Goal: Task Accomplishment & Management: Complete application form

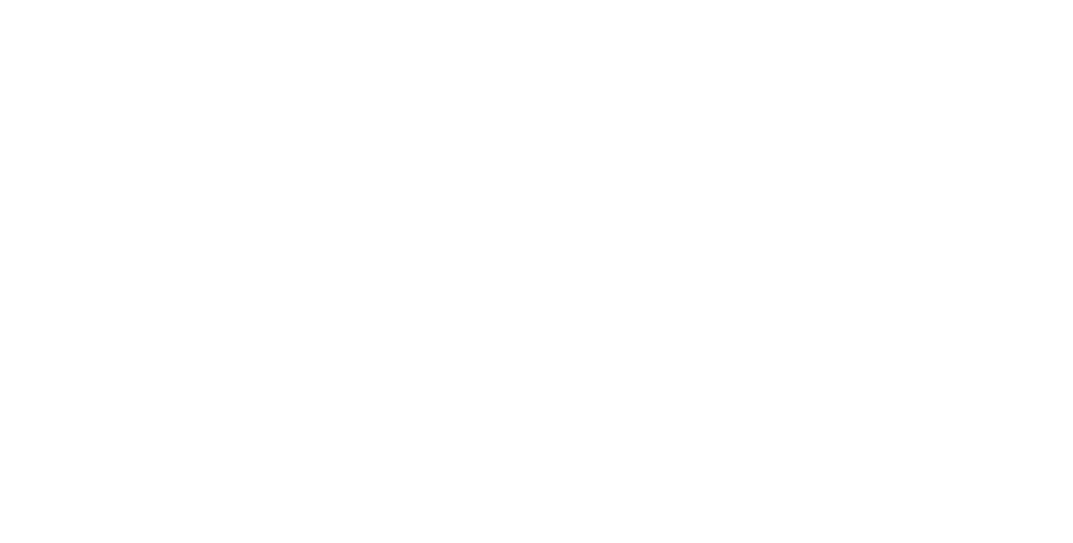
select select "**"
select select "*"
select select "****"
select select "**"
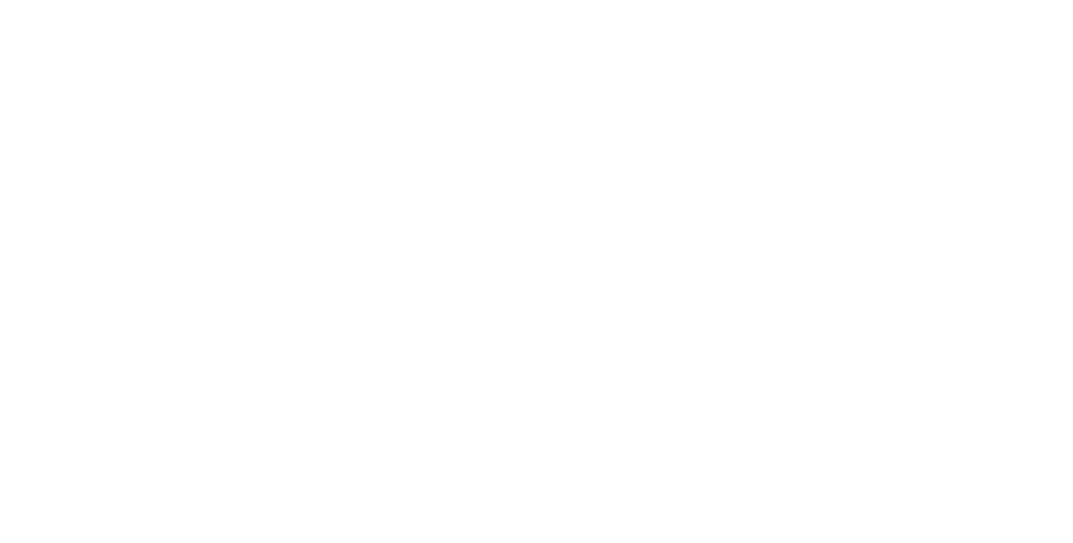
select select "****"
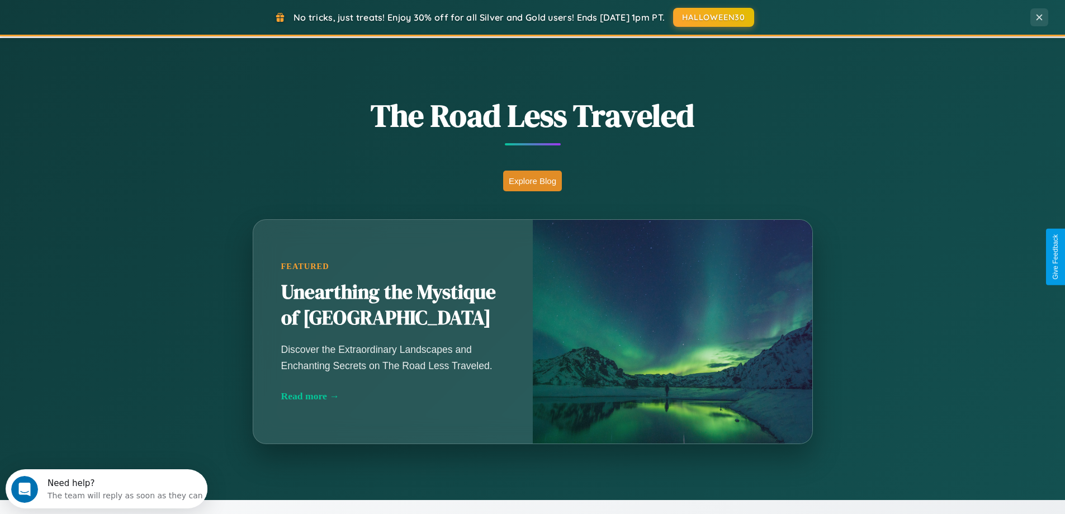
scroll to position [984, 0]
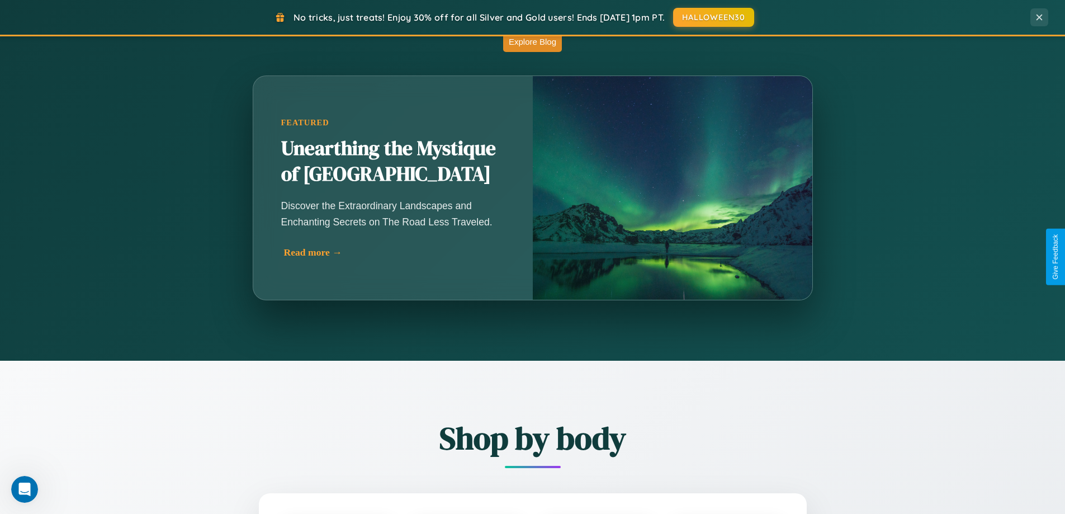
click at [394, 252] on div "Read more →" at bounding box center [396, 253] width 224 height 12
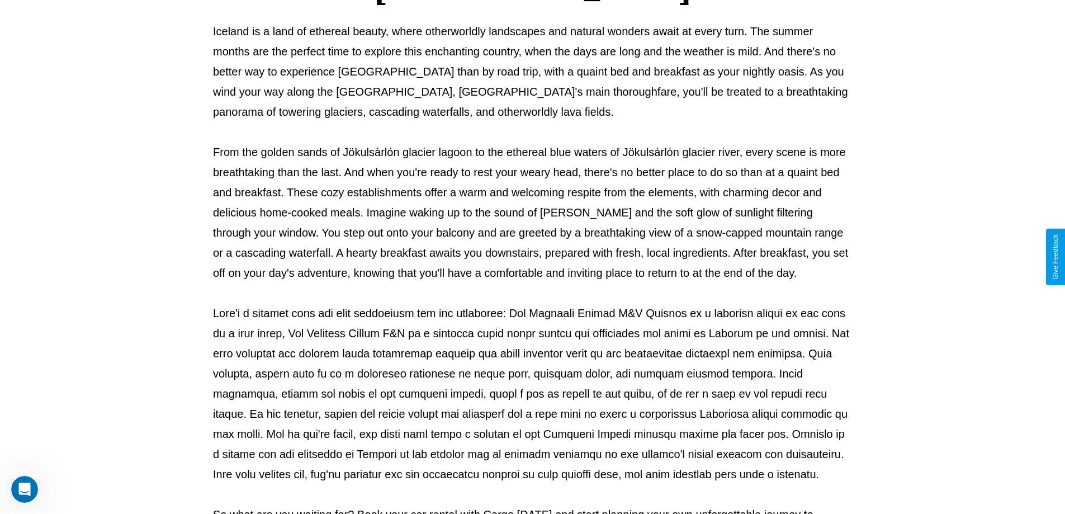
scroll to position [362, 0]
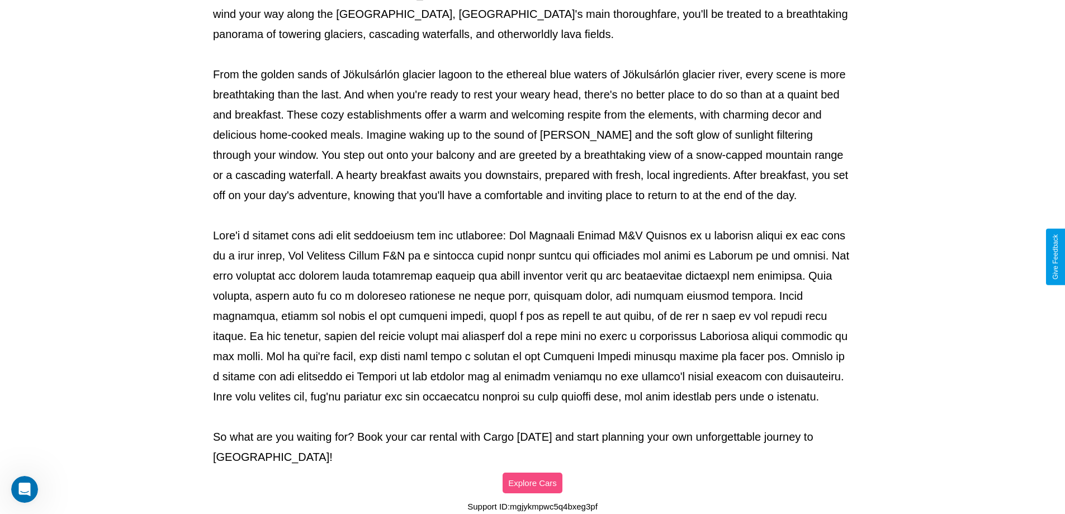
select select "**"
select select "*"
select select "****"
select select "**"
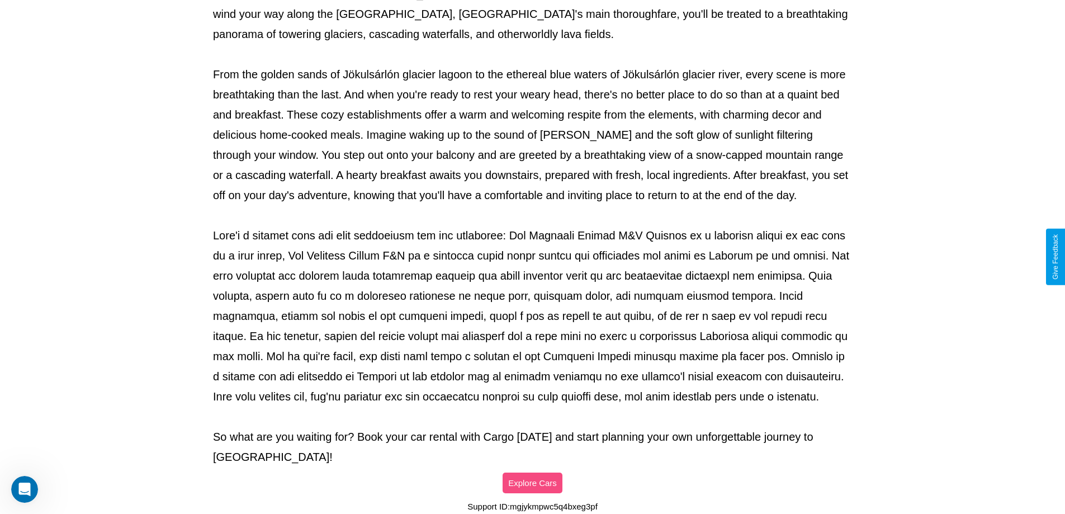
select select "****"
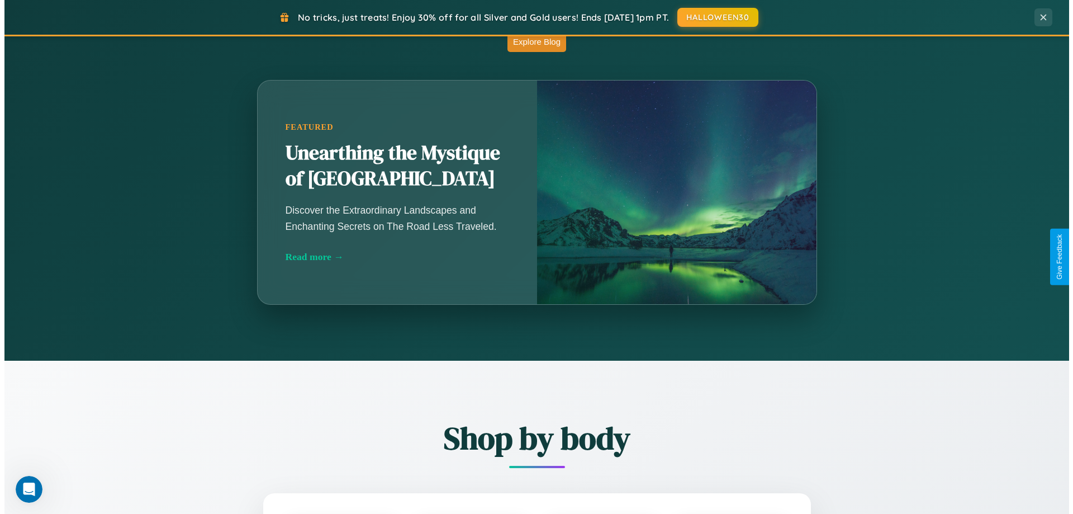
scroll to position [0, 0]
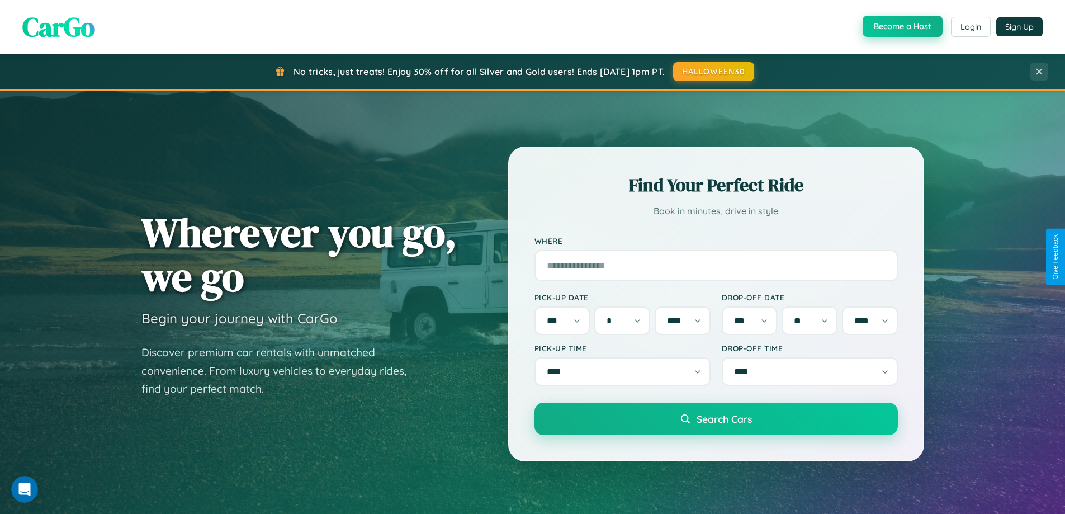
click at [901, 26] on button "Become a Host" at bounding box center [903, 26] width 80 height 21
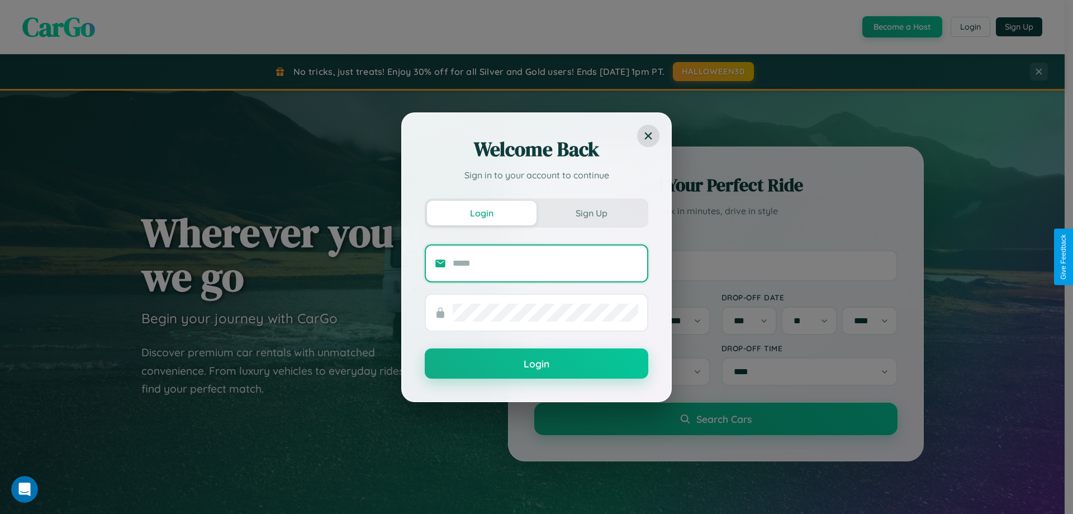
click at [546, 263] on input "text" at bounding box center [546, 263] width 186 height 18
type input "**********"
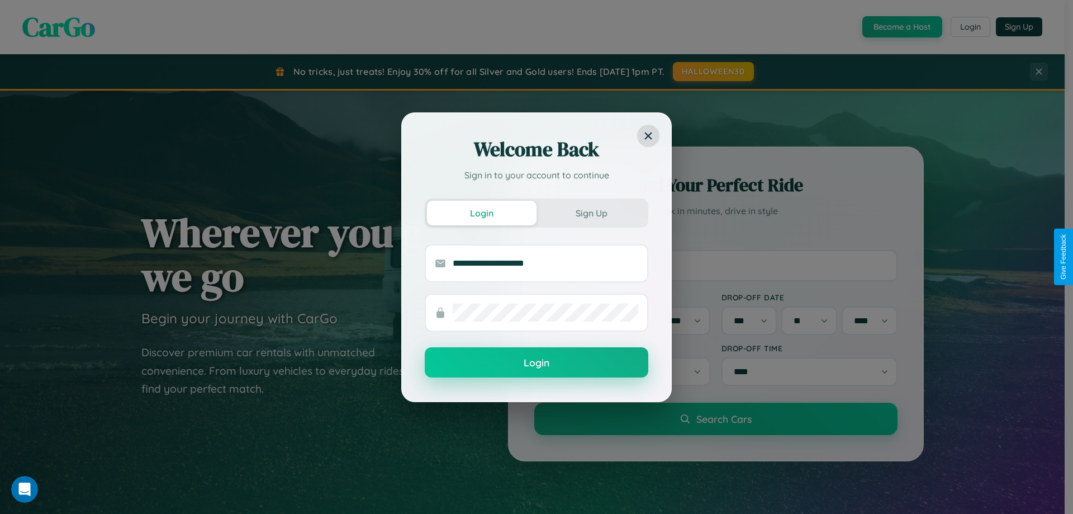
click at [537, 362] on button "Login" at bounding box center [537, 362] width 224 height 30
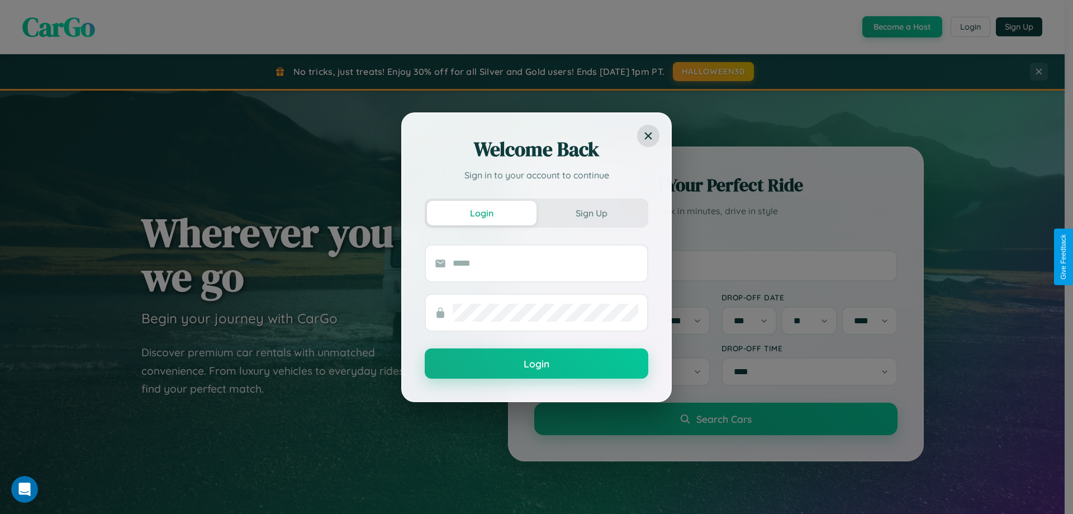
click at [901, 27] on div "Welcome Back Sign in to your account to continue Login Sign Up Login" at bounding box center [536, 257] width 1073 height 514
click at [591, 212] on button "Sign Up" at bounding box center [592, 213] width 110 height 25
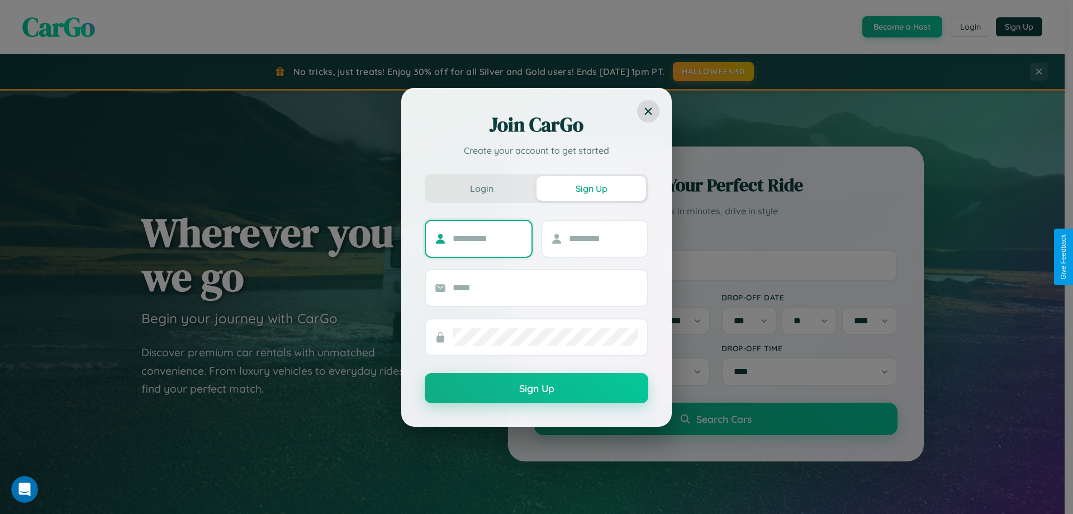
click at [487, 238] on input "text" at bounding box center [488, 239] width 70 height 18
type input "**********"
click at [603, 238] on input "text" at bounding box center [604, 239] width 70 height 18
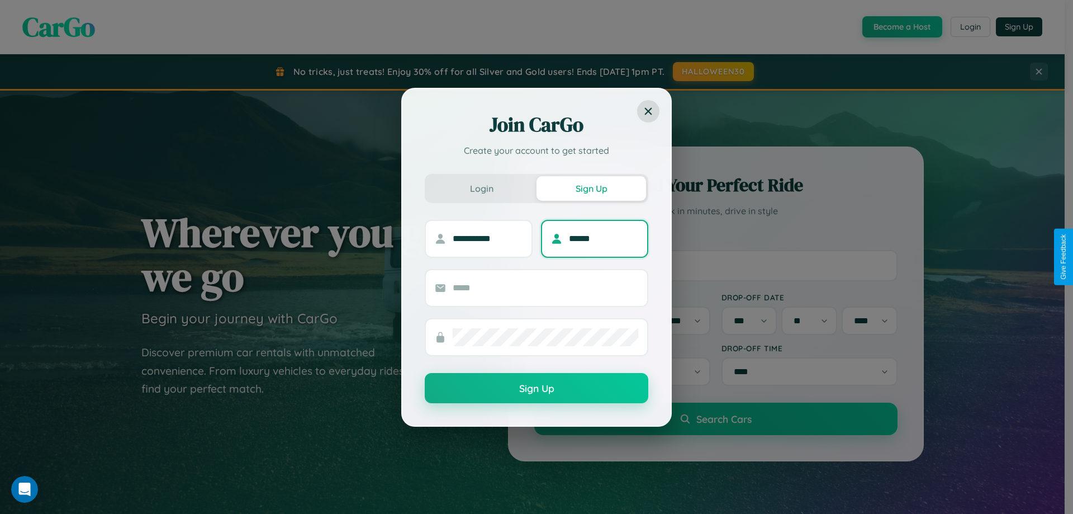
type input "******"
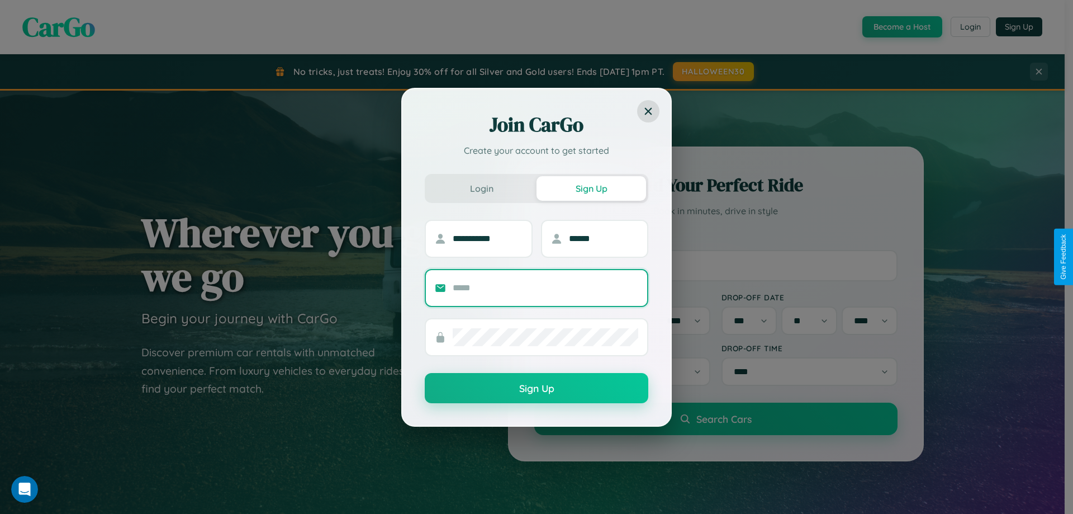
click at [546, 287] on input "text" at bounding box center [546, 288] width 186 height 18
type input "**********"
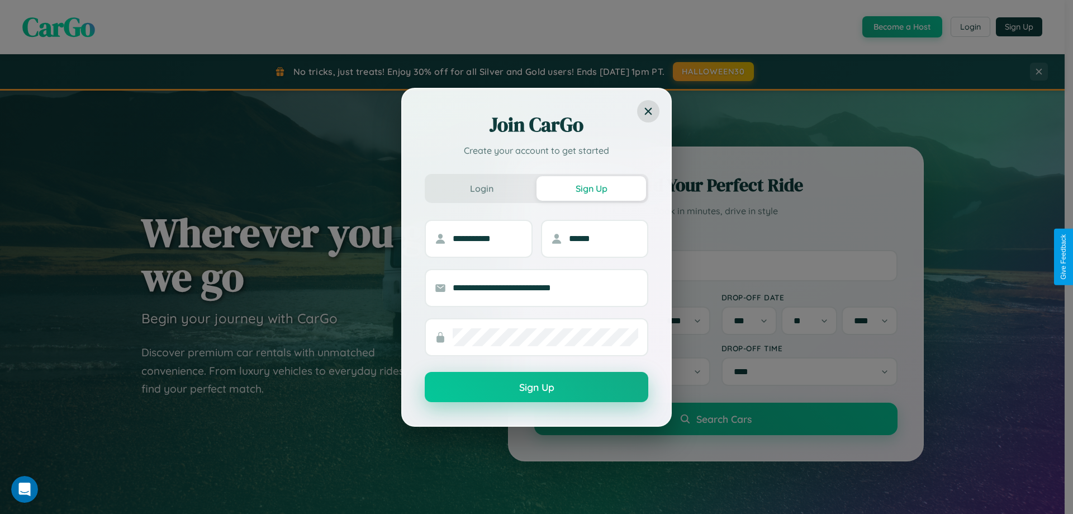
click at [537, 387] on button "Sign Up" at bounding box center [537, 387] width 224 height 30
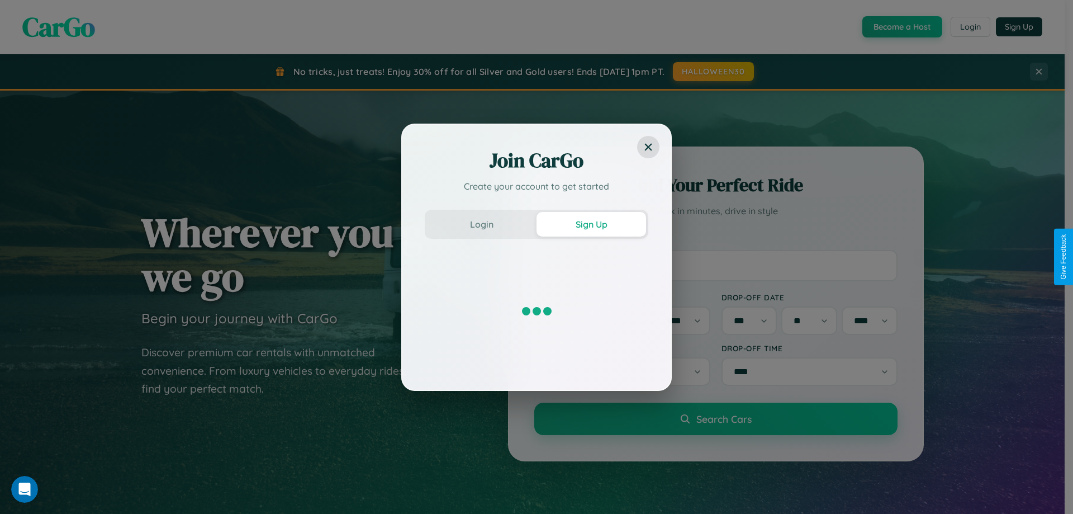
click at [901, 27] on div "Join CarGo Create your account to get started Login Sign Up" at bounding box center [536, 257] width 1073 height 514
click at [591, 224] on button "Sign Up" at bounding box center [592, 224] width 110 height 25
click at [901, 27] on div "Join CarGo Create your account to get started Login Sign Up" at bounding box center [536, 257] width 1073 height 514
click at [591, 224] on button "Sign Up" at bounding box center [592, 224] width 110 height 25
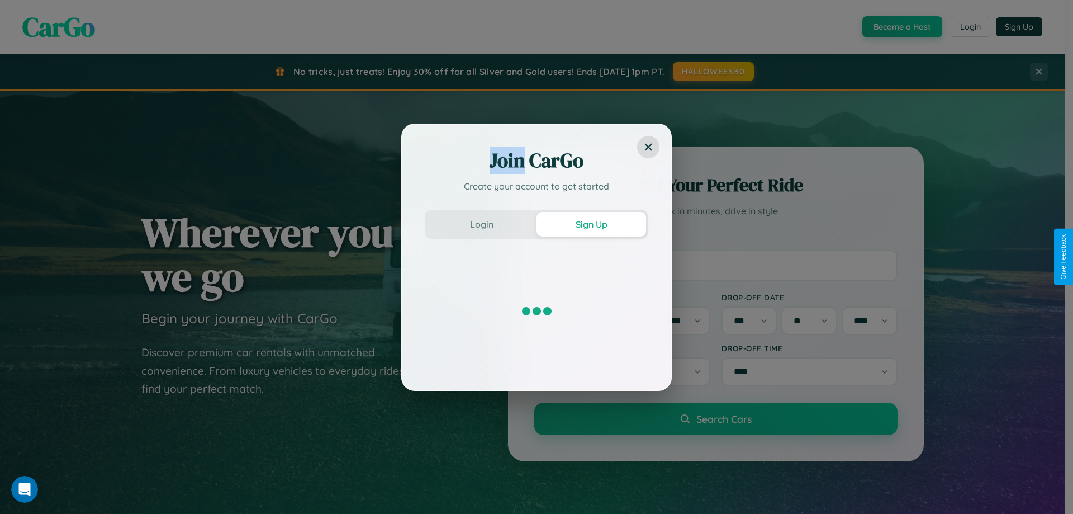
click at [901, 27] on div "Join CarGo Create your account to get started Login Sign Up" at bounding box center [536, 257] width 1073 height 514
click at [591, 224] on button "Sign Up" at bounding box center [592, 224] width 110 height 25
click at [901, 27] on div "Join CarGo Create your account to get started Login Sign Up" at bounding box center [536, 257] width 1073 height 514
click at [591, 224] on button "Sign Up" at bounding box center [592, 224] width 110 height 25
click at [901, 27] on div "Join CarGo Create your account to get started Login Sign Up" at bounding box center [536, 257] width 1073 height 514
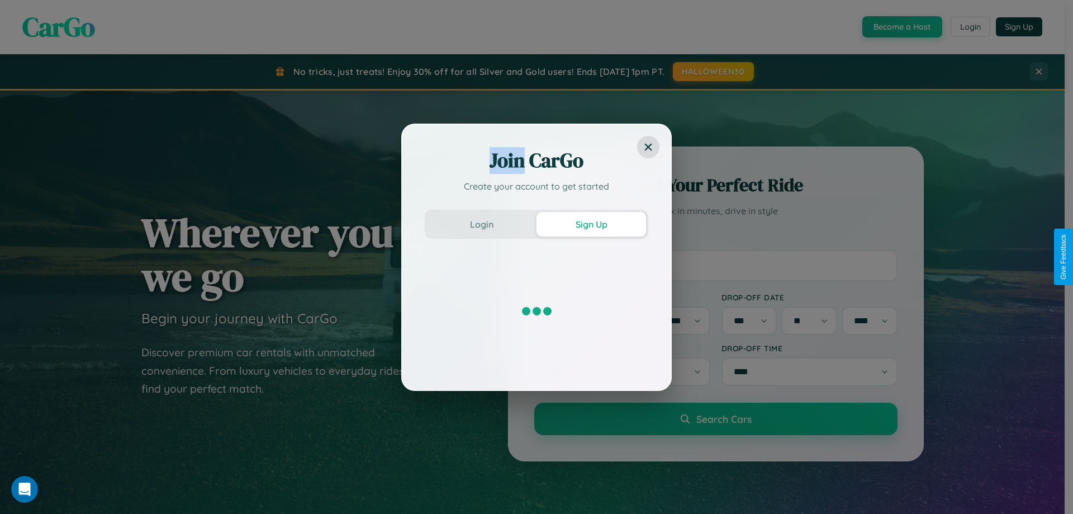
click at [591, 224] on button "Sign Up" at bounding box center [592, 224] width 110 height 25
click at [901, 27] on div "Join CarGo Create your account to get started Login Sign Up" at bounding box center [536, 257] width 1073 height 514
click at [591, 224] on button "Sign Up" at bounding box center [592, 224] width 110 height 25
click at [901, 27] on div "Join CarGo Create your account to get started Login Sign Up" at bounding box center [536, 257] width 1073 height 514
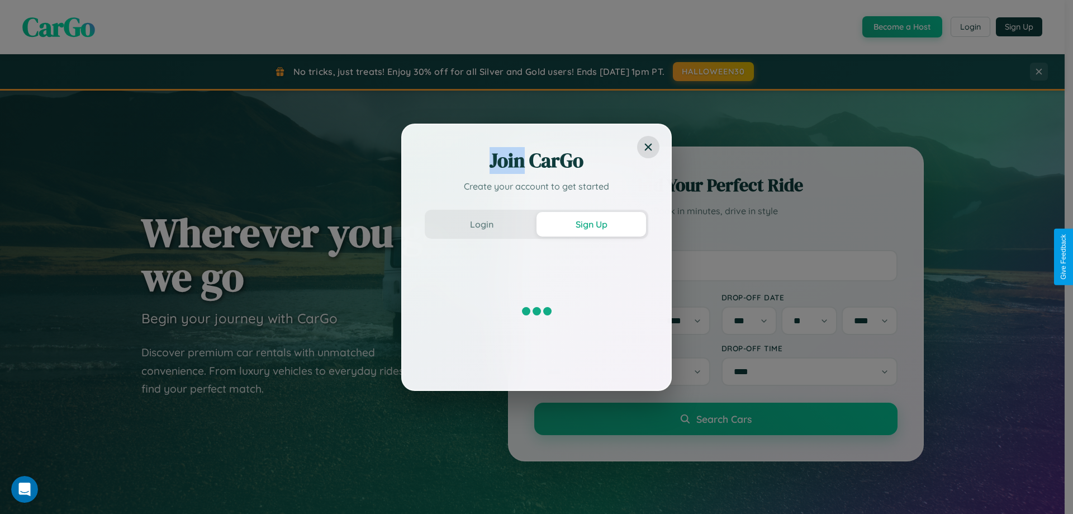
click at [591, 224] on button "Sign Up" at bounding box center [592, 224] width 110 height 25
click at [901, 27] on div "Join CarGo Create your account to get started Login Sign Up" at bounding box center [536, 257] width 1073 height 514
click at [591, 224] on button "Sign Up" at bounding box center [592, 224] width 110 height 25
click at [901, 27] on div "Join CarGo Create your account to get started Login Sign Up" at bounding box center [536, 257] width 1073 height 514
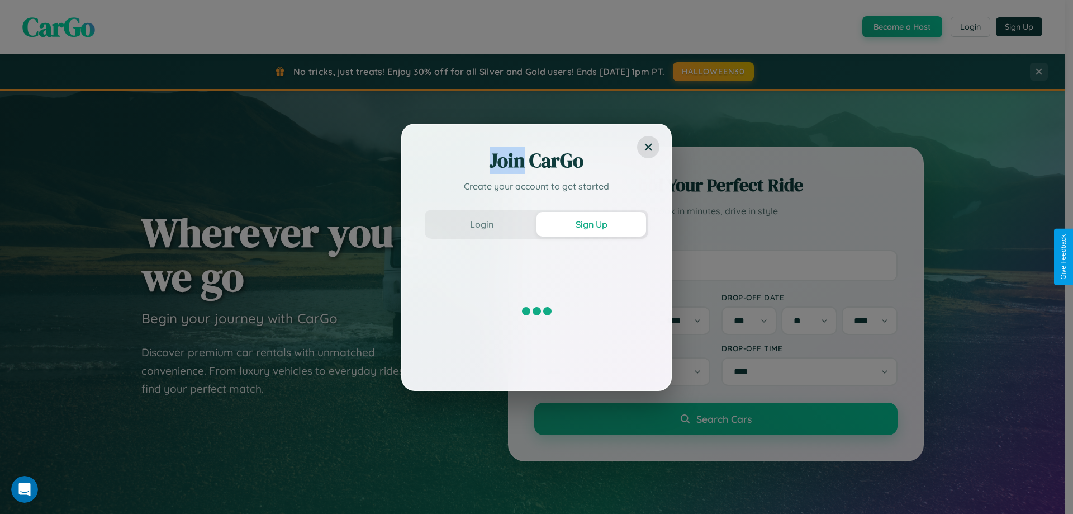
click at [901, 27] on div "Join CarGo Create your account to get started Login Sign Up" at bounding box center [536, 257] width 1073 height 514
click at [591, 224] on button "Sign Up" at bounding box center [592, 224] width 110 height 25
click at [901, 27] on div "Join CarGo Create your account to get started Login Sign Up" at bounding box center [536, 257] width 1073 height 514
click at [591, 224] on button "Sign Up" at bounding box center [592, 224] width 110 height 25
click at [901, 27] on div "Join CarGo Create your account to get started Login Sign Up" at bounding box center [536, 257] width 1073 height 514
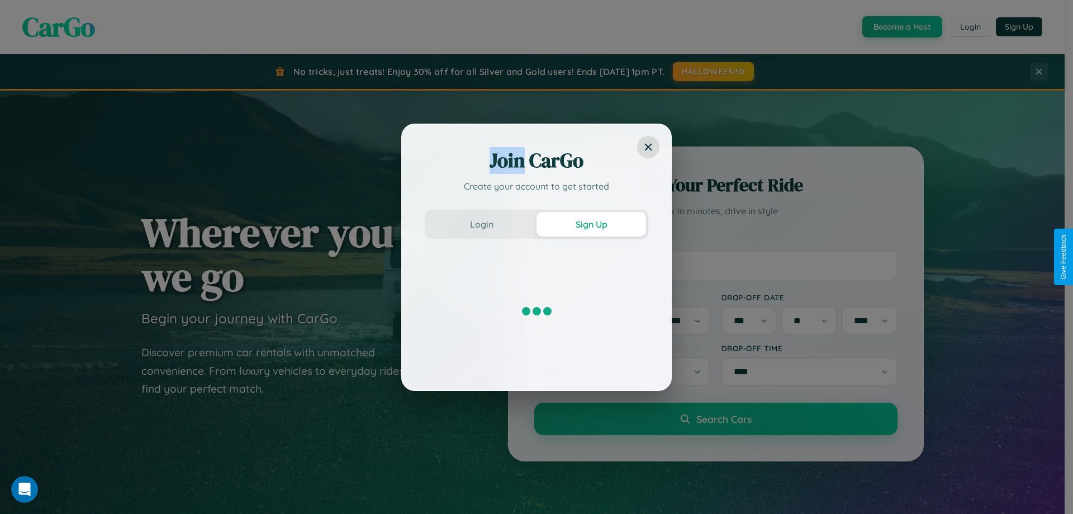
click at [901, 27] on div "Join CarGo Create your account to get started Login Sign Up" at bounding box center [536, 257] width 1073 height 514
click at [591, 224] on button "Sign Up" at bounding box center [592, 224] width 110 height 25
click at [901, 27] on div "Join CarGo Create your account to get started Login Sign Up" at bounding box center [536, 257] width 1073 height 514
click at [591, 224] on button "Sign Up" at bounding box center [592, 224] width 110 height 25
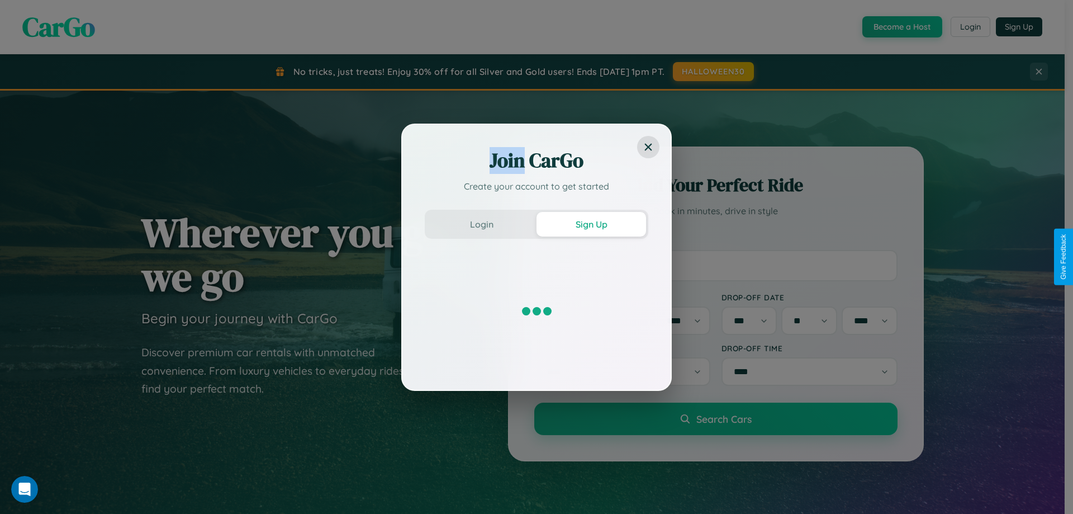
click at [901, 27] on div "Join CarGo Create your account to get started Login Sign Up" at bounding box center [536, 257] width 1073 height 514
click at [591, 224] on button "Sign Up" at bounding box center [592, 224] width 110 height 25
click at [901, 27] on div "Join CarGo Create your account to get started Login Sign Up" at bounding box center [536, 257] width 1073 height 514
click at [591, 224] on button "Sign Up" at bounding box center [592, 224] width 110 height 25
click at [901, 27] on div "Join CarGo Create your account to get started Login Sign Up" at bounding box center [536, 257] width 1073 height 514
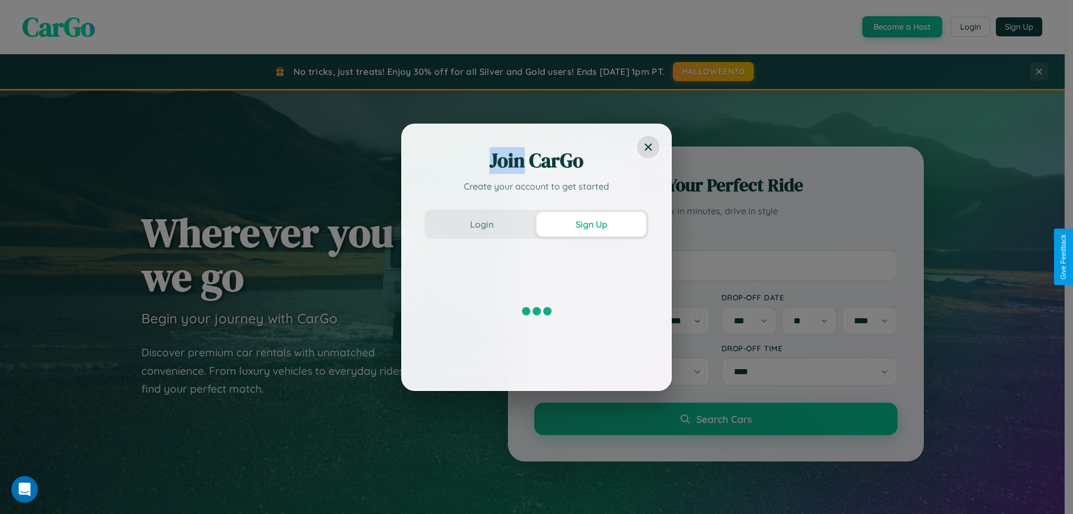
click at [591, 224] on button "Sign Up" at bounding box center [592, 224] width 110 height 25
click at [901, 27] on div "Join CarGo Create your account to get started Login Sign Up" at bounding box center [536, 257] width 1073 height 514
click at [591, 224] on button "Sign Up" at bounding box center [592, 224] width 110 height 25
click at [901, 27] on div "Join CarGo Create your account to get started Login Sign Up" at bounding box center [536, 257] width 1073 height 514
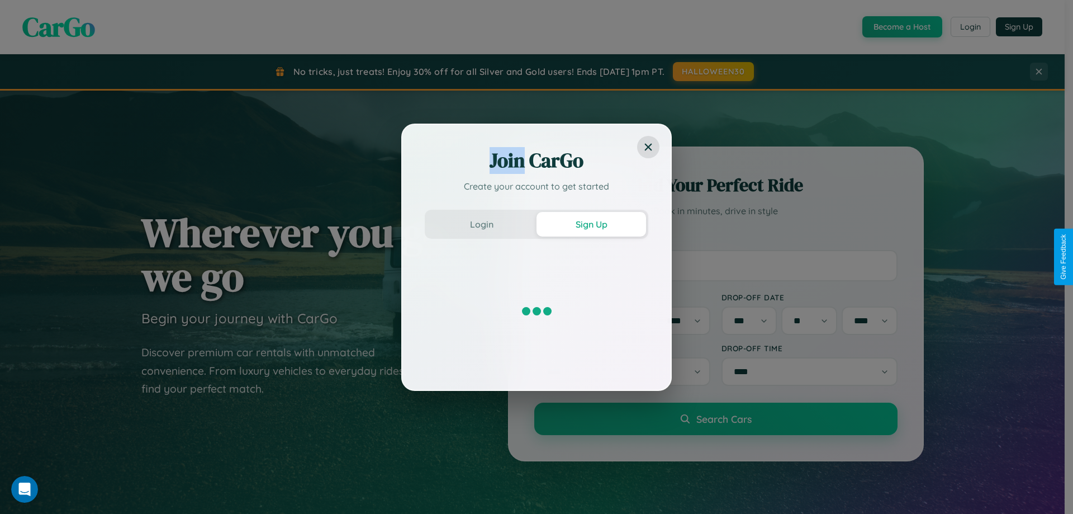
click at [591, 224] on button "Sign Up" at bounding box center [592, 224] width 110 height 25
click at [901, 27] on div "Join CarGo Create your account to get started Login Sign Up" at bounding box center [536, 257] width 1073 height 514
click at [591, 224] on button "Sign Up" at bounding box center [592, 224] width 110 height 25
click at [901, 27] on div "Join CarGo Create your account to get started Login Sign Up" at bounding box center [536, 257] width 1073 height 514
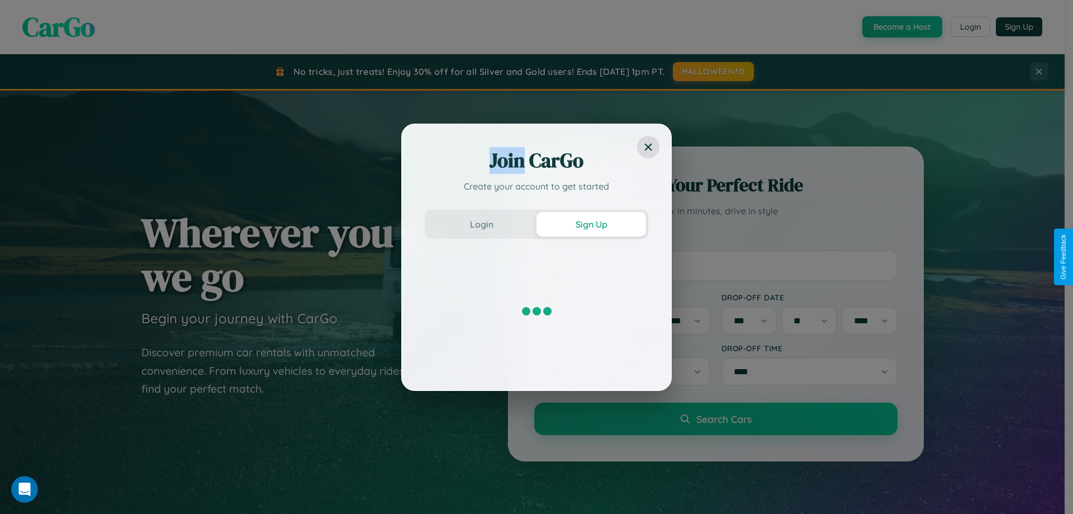
click at [591, 224] on button "Sign Up" at bounding box center [592, 224] width 110 height 25
click at [901, 27] on div "Join CarGo Create your account to get started Login Sign Up" at bounding box center [536, 257] width 1073 height 514
click at [591, 224] on button "Sign Up" at bounding box center [592, 224] width 110 height 25
click at [901, 27] on div "Join CarGo Create your account to get started Login Sign Up" at bounding box center [536, 257] width 1073 height 514
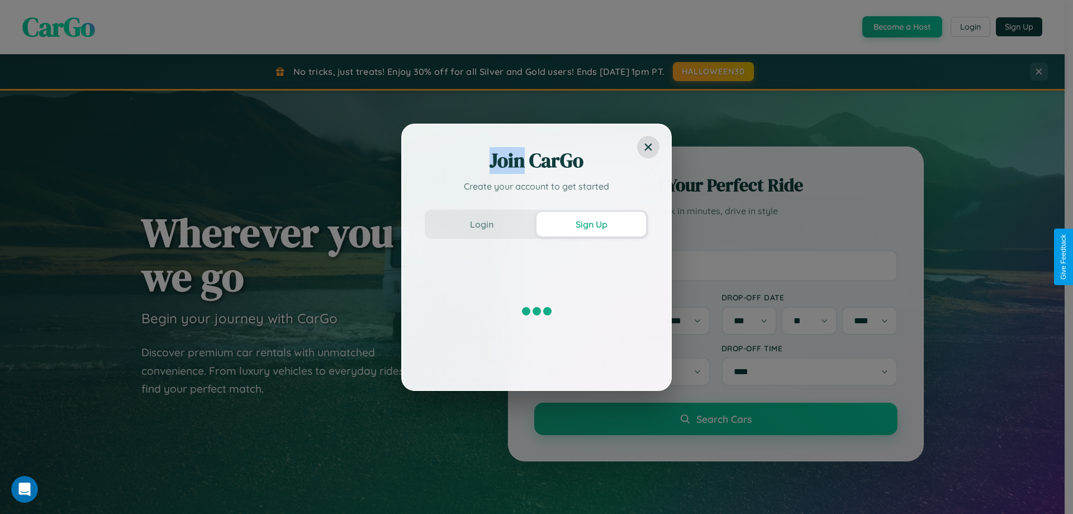
click at [591, 224] on button "Sign Up" at bounding box center [592, 224] width 110 height 25
click at [901, 27] on div "Join CarGo Create your account to get started Login Sign Up" at bounding box center [536, 257] width 1073 height 514
